Goal: Transaction & Acquisition: Book appointment/travel/reservation

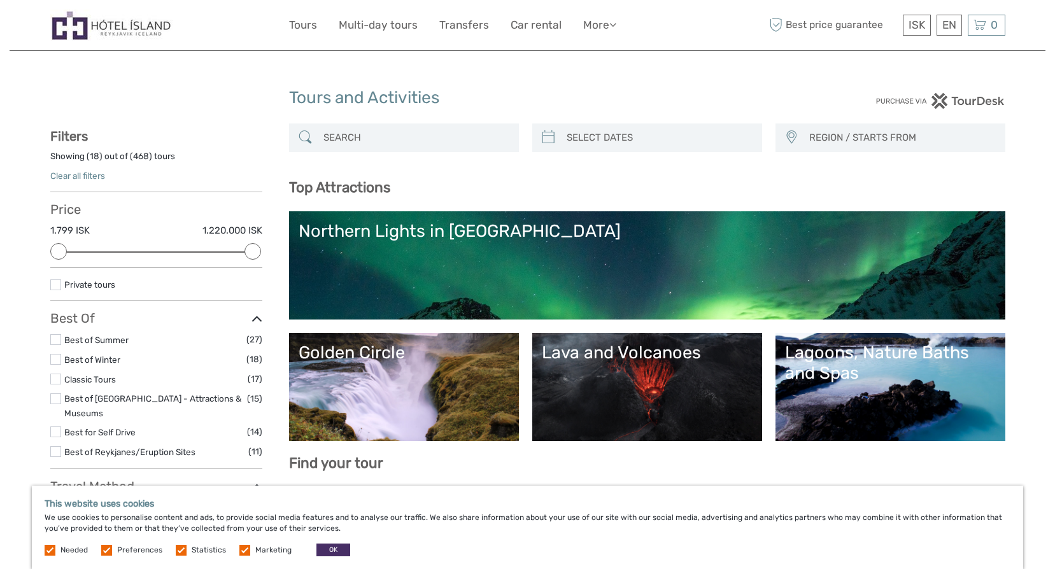
select select
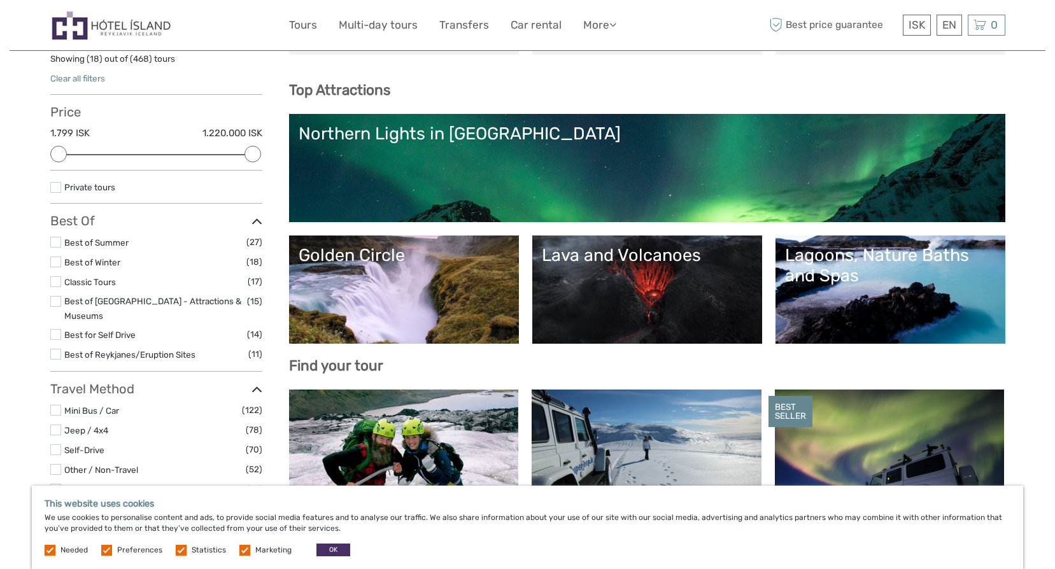
scroll to position [64, 0]
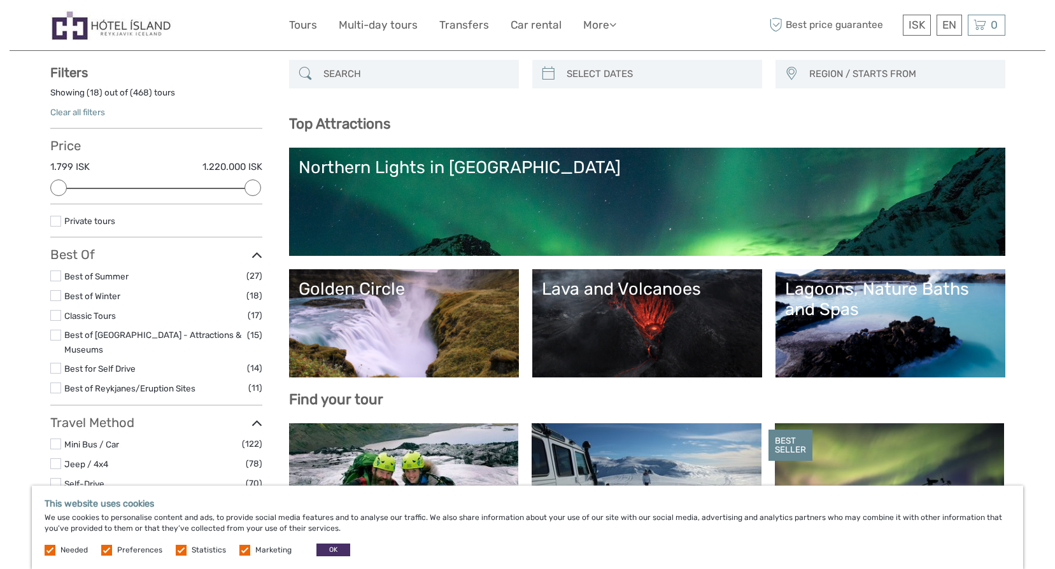
click at [58, 298] on label at bounding box center [55, 295] width 11 height 11
click at [0, 0] on input "checkbox" at bounding box center [0, 0] width 0 height 0
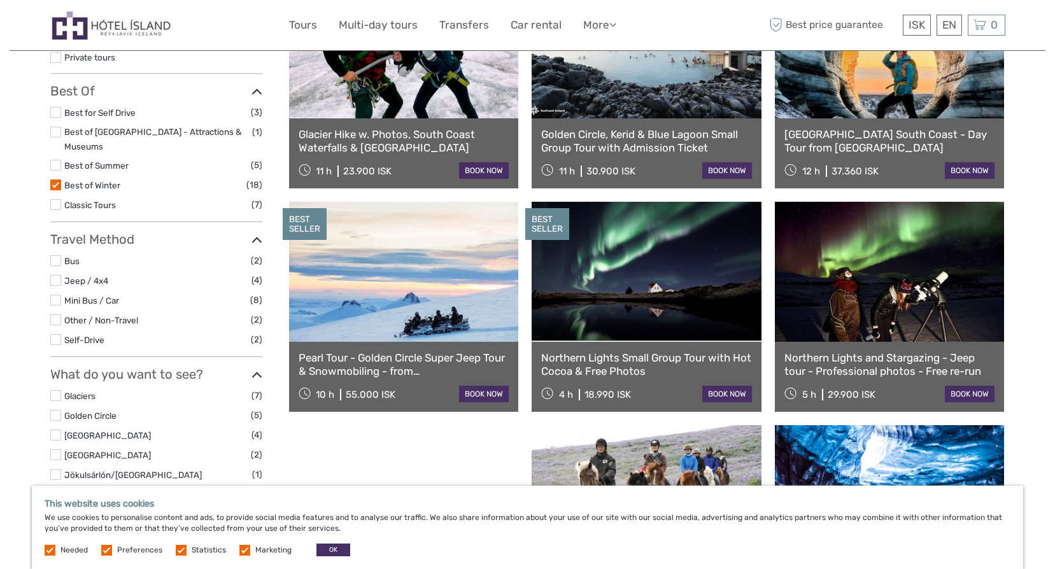
scroll to position [264, 0]
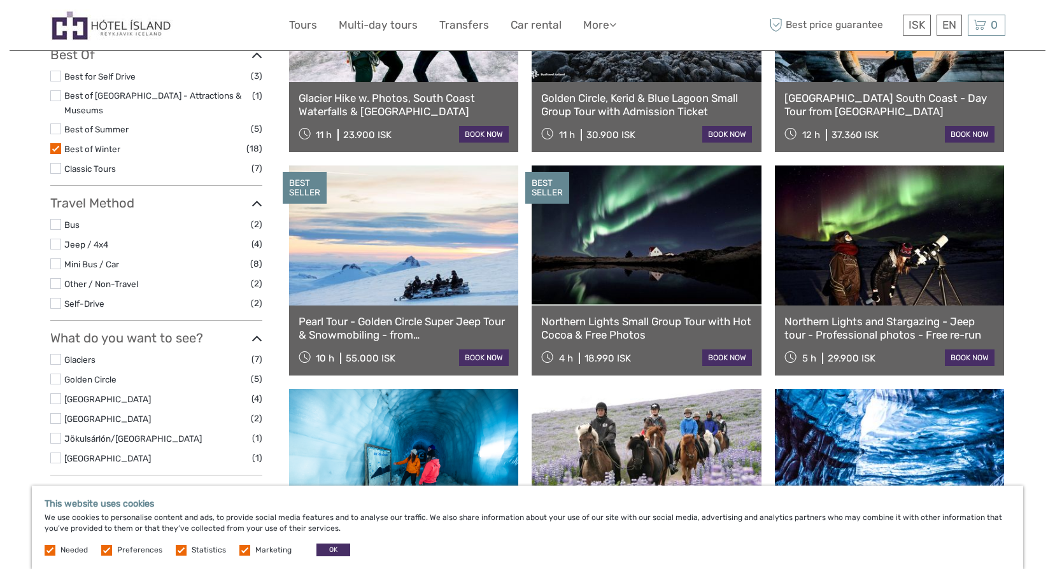
click at [407, 236] on link at bounding box center [404, 236] width 230 height 140
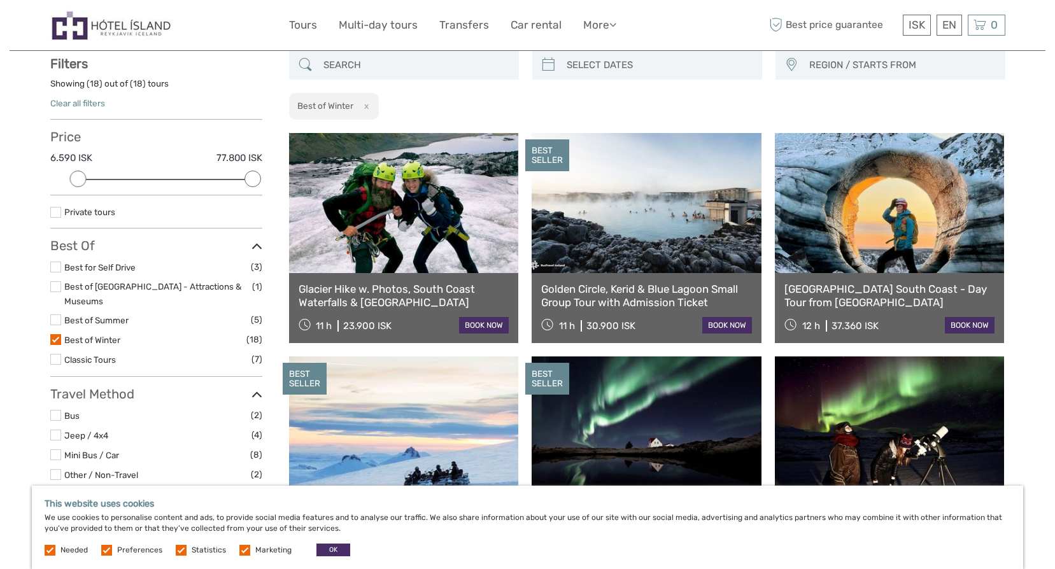
scroll to position [0, 0]
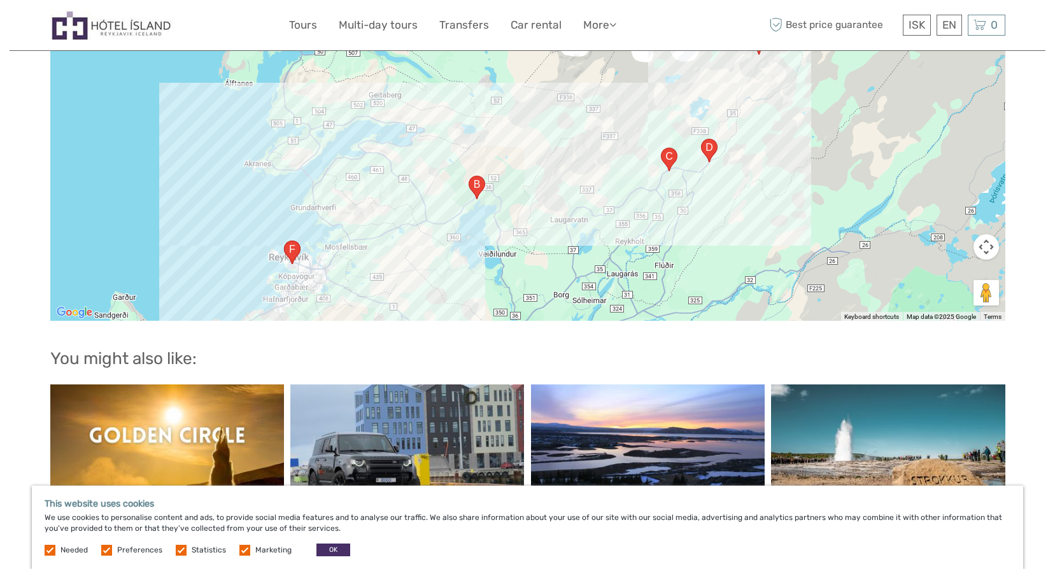
scroll to position [1337, 0]
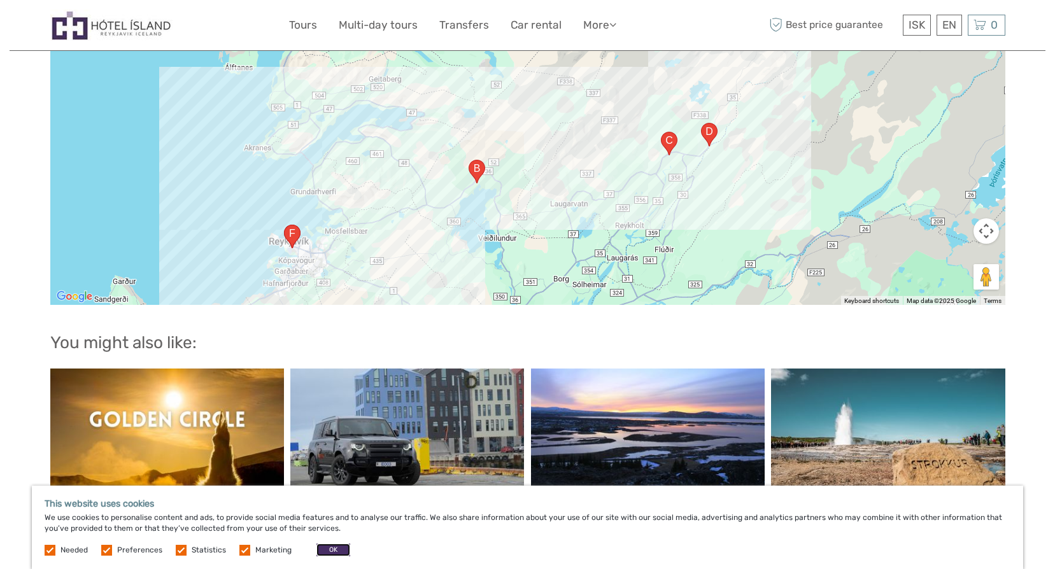
click at [332, 549] on button "OK" at bounding box center [334, 550] width 34 height 13
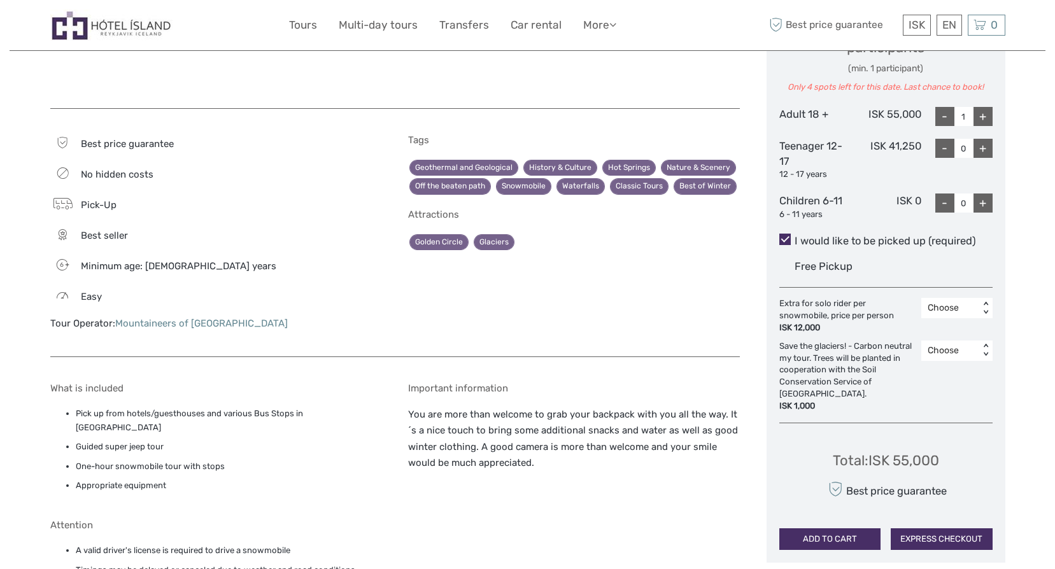
scroll to position [540, 0]
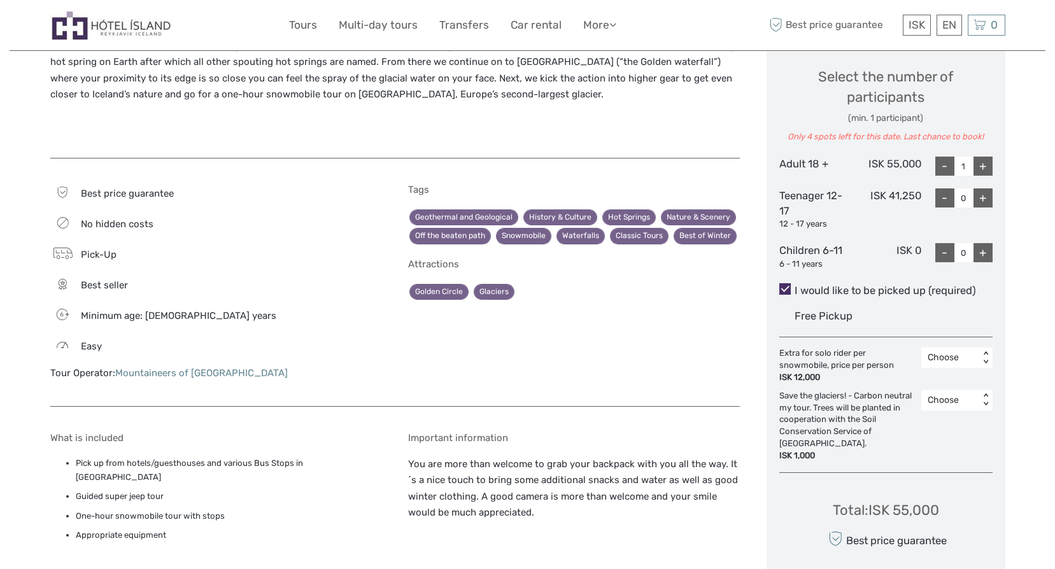
click at [987, 169] on div "+" at bounding box center [983, 166] width 19 height 19
type input "2"
click at [981, 196] on div "+" at bounding box center [983, 198] width 19 height 19
type input "2"
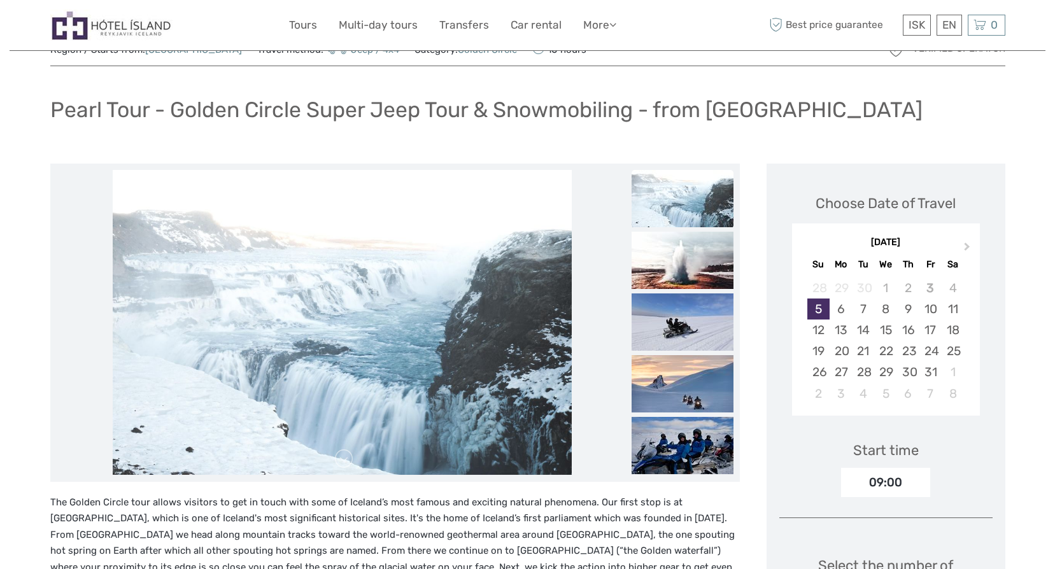
scroll to position [0, 0]
